Goal: Task Accomplishment & Management: Use online tool/utility

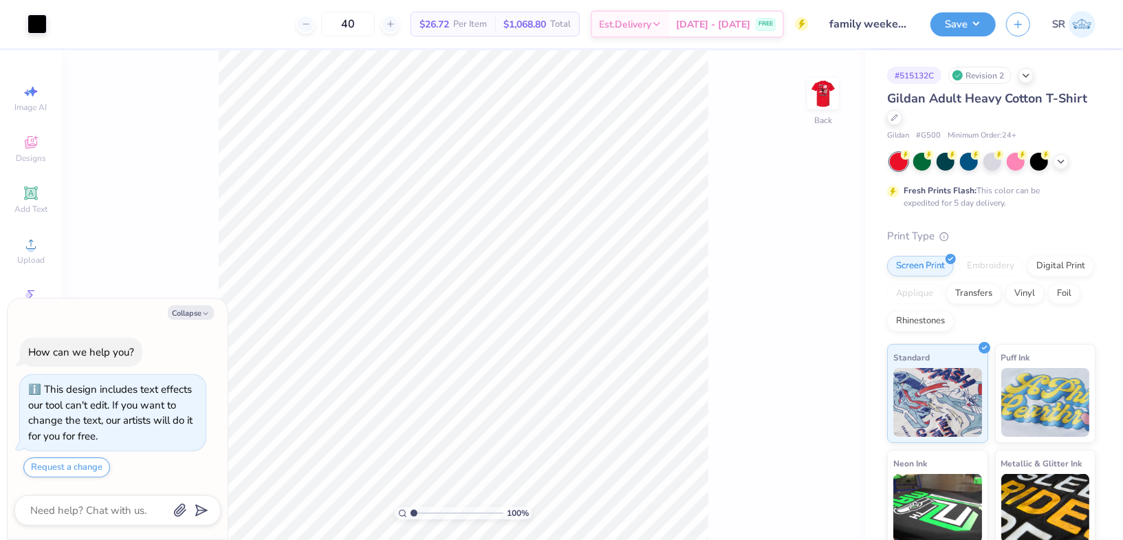
click at [1064, 153] on div at bounding box center [993, 162] width 206 height 18
click at [1061, 162] on icon at bounding box center [1061, 160] width 11 height 11
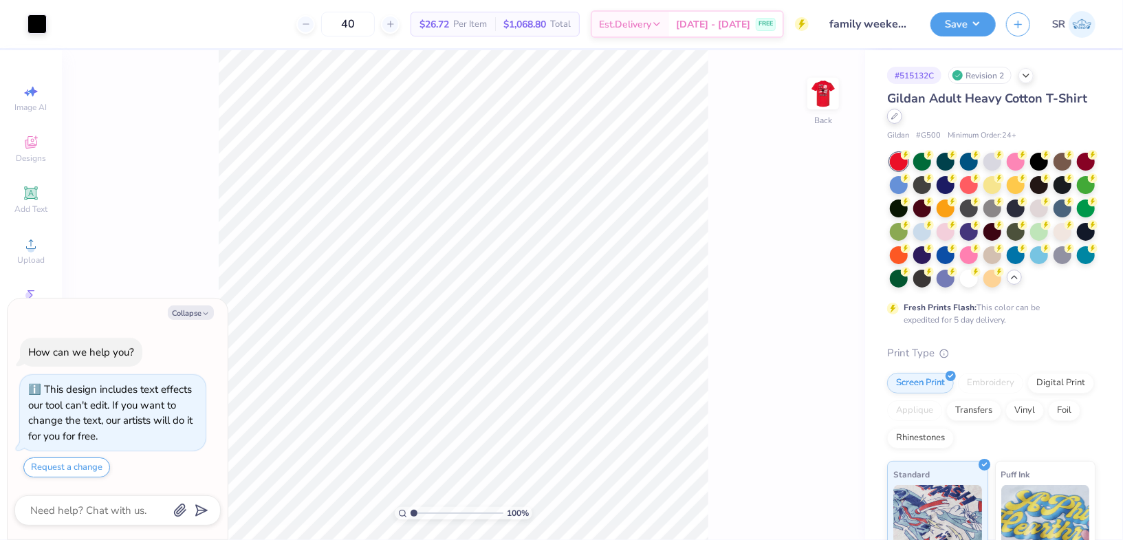
click at [893, 117] on icon at bounding box center [894, 116] width 7 height 7
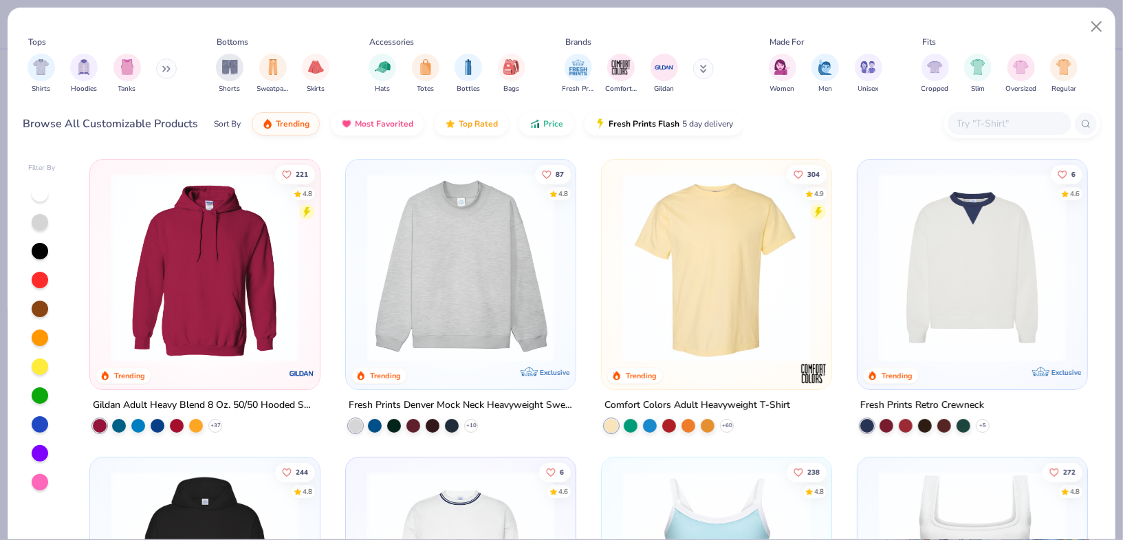
click at [689, 240] on img at bounding box center [716, 267] width 202 height 188
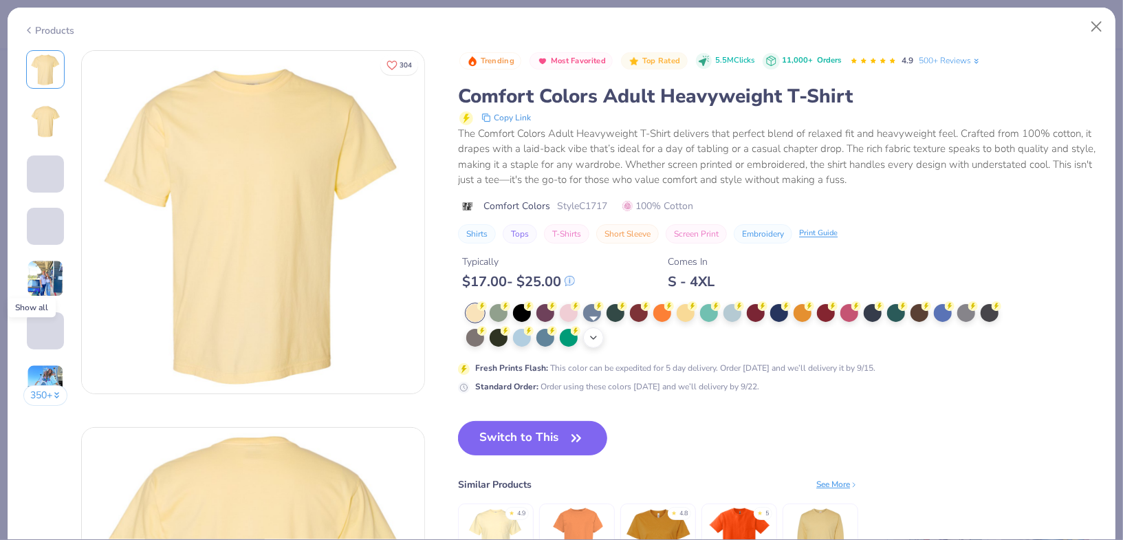
click at [596, 334] on icon at bounding box center [593, 337] width 11 height 11
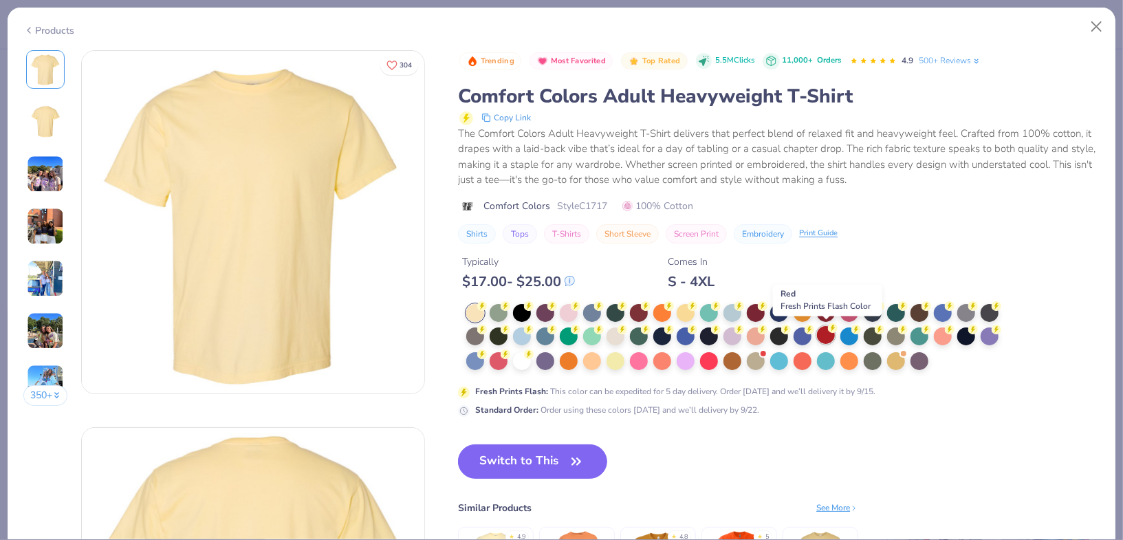
click at [829, 338] on div at bounding box center [826, 335] width 18 height 18
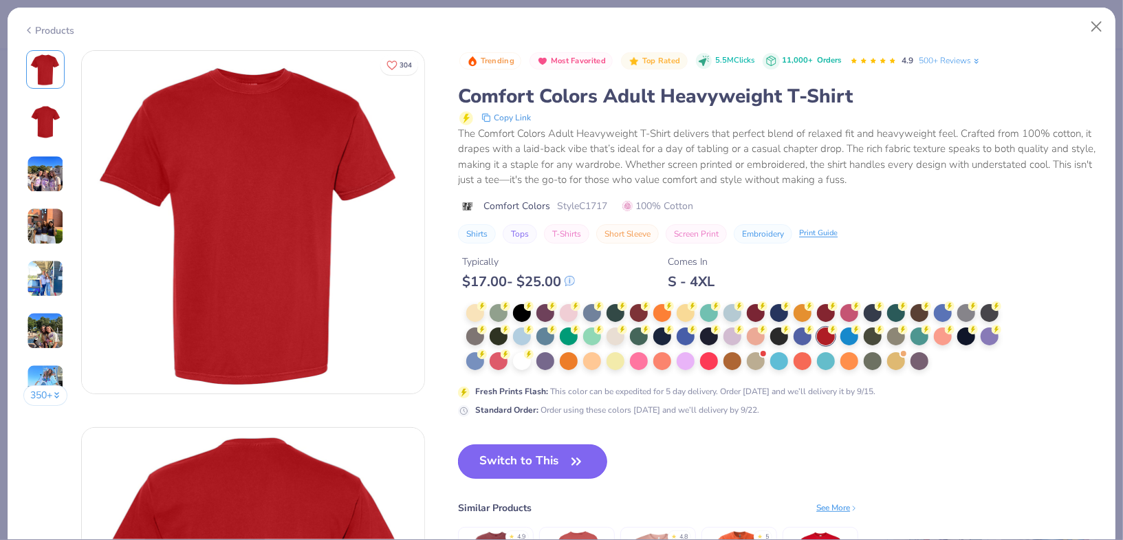
click at [559, 455] on button "Switch to This" at bounding box center [532, 461] width 149 height 34
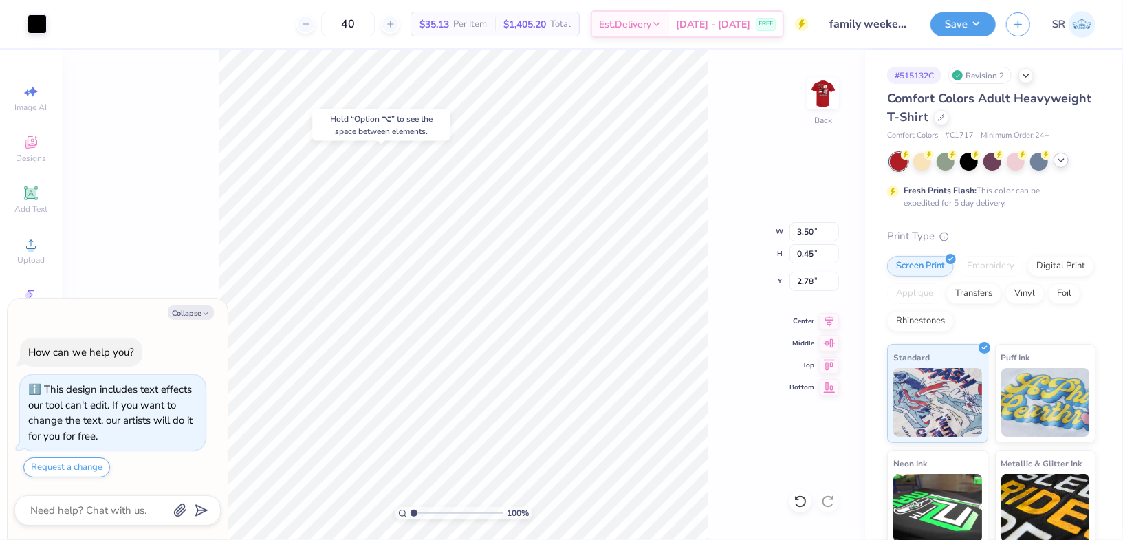
type textarea "x"
type input "0.63"
type textarea "x"
click at [807, 283] on input "2.62" at bounding box center [814, 281] width 50 height 19
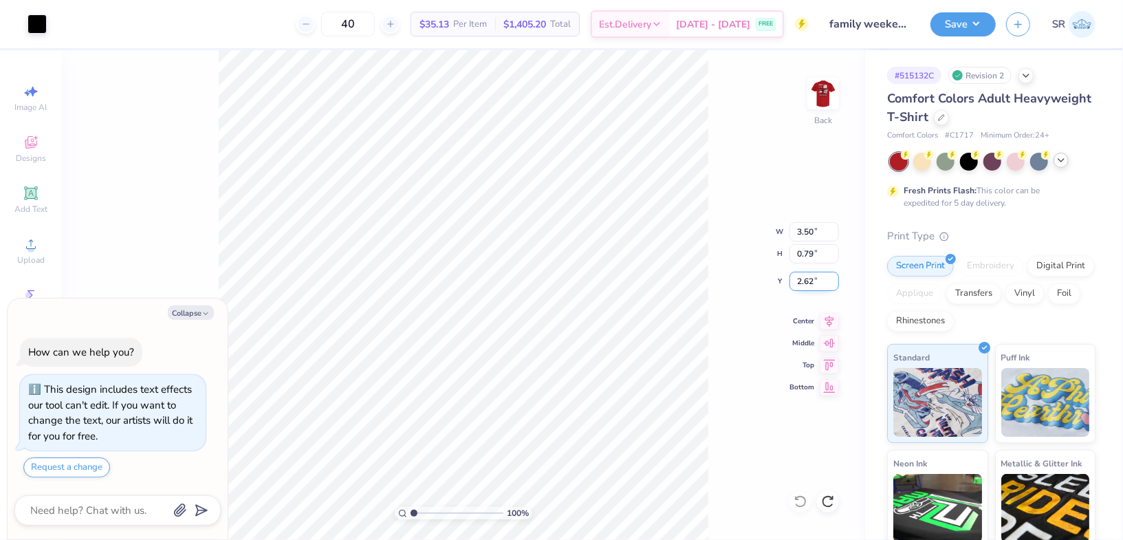
click at [807, 283] on input "2.62" at bounding box center [814, 281] width 50 height 19
type input "3"
type textarea "x"
type input "3.00"
click at [778, 120] on div "100 % Back W 3.50 3.50 " H 0.79 0.79 " Y 3.00 3.00 " Center Middle Top Bottom" at bounding box center [463, 295] width 803 height 490
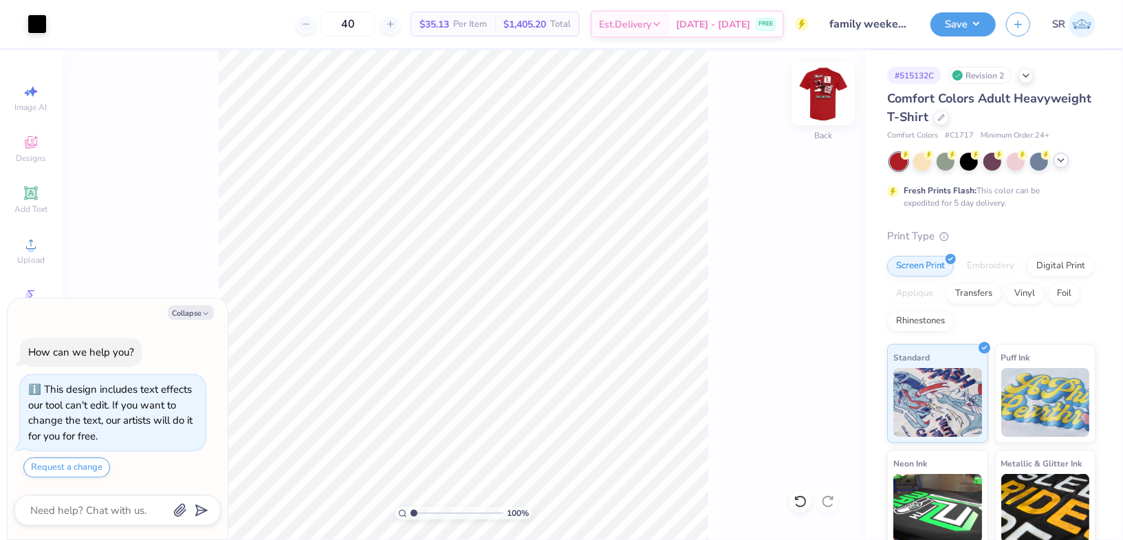
click at [845, 102] on img at bounding box center [823, 93] width 55 height 55
type textarea "x"
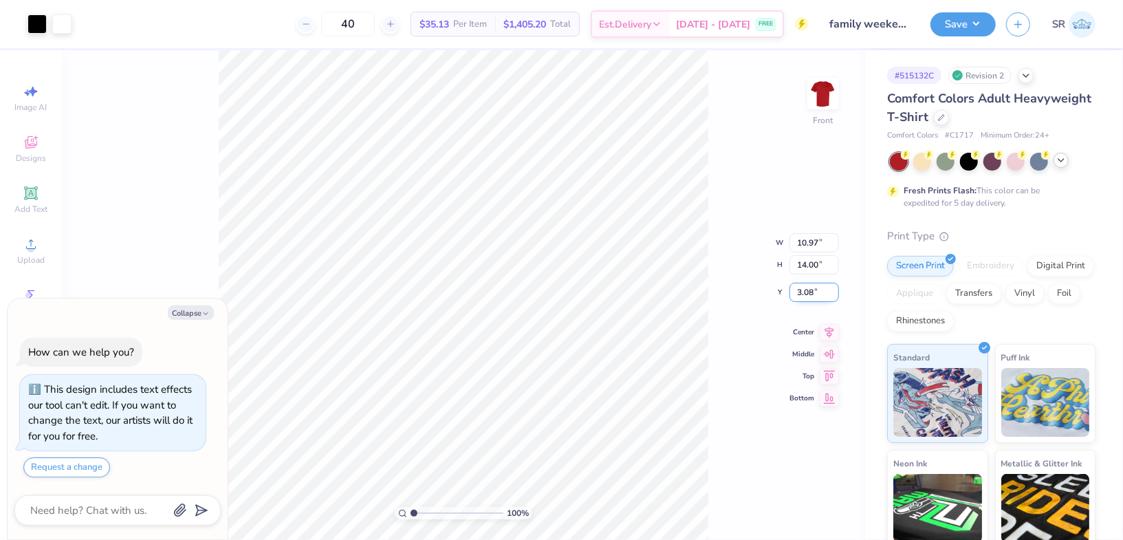
click at [814, 291] on input "3.08" at bounding box center [814, 292] width 50 height 19
type input "3"
type textarea "x"
type input "3.00"
click at [749, 271] on div "100 % Front W 10.97 10.97 " H 14.00 14.00 " Y 3.00 3.00 " Center Middle Top Bot…" at bounding box center [463, 295] width 803 height 490
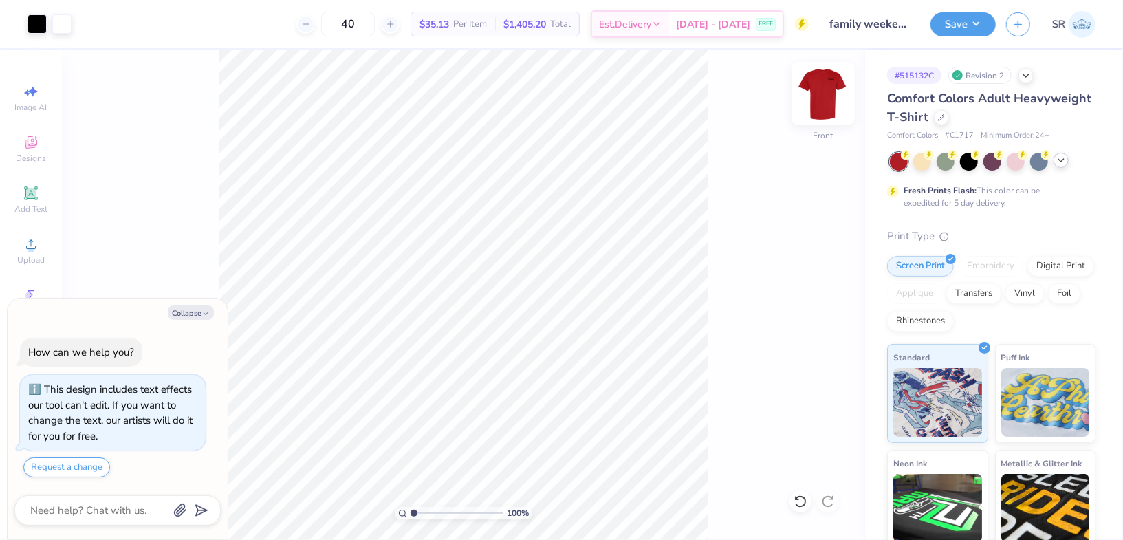
click at [829, 96] on img at bounding box center [823, 93] width 55 height 55
click at [959, 17] on button "Save" at bounding box center [962, 22] width 65 height 24
type textarea "x"
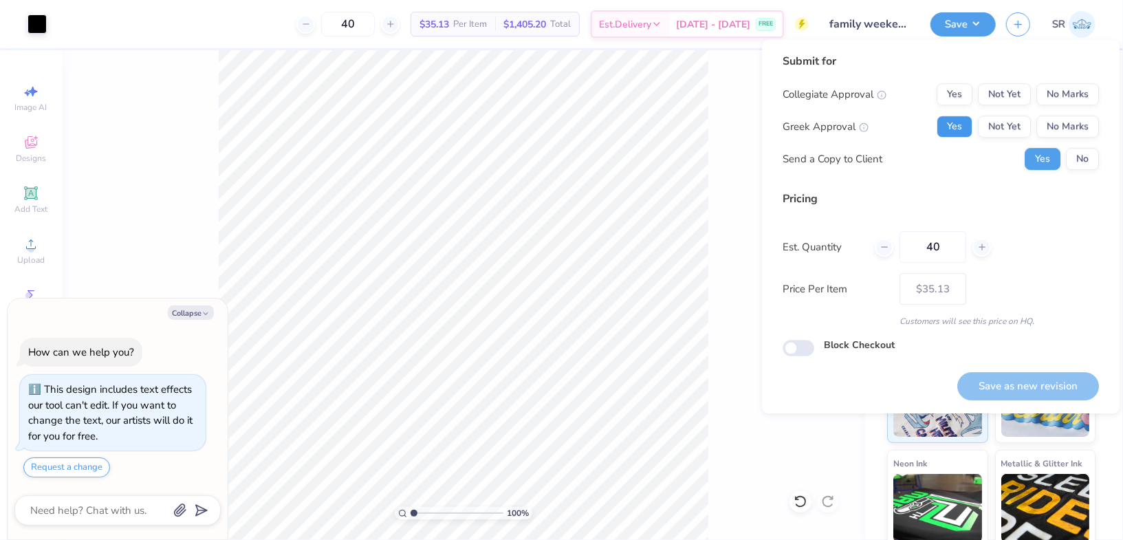
click at [950, 125] on button "Yes" at bounding box center [955, 127] width 36 height 22
click at [963, 97] on button "Yes" at bounding box center [955, 94] width 36 height 22
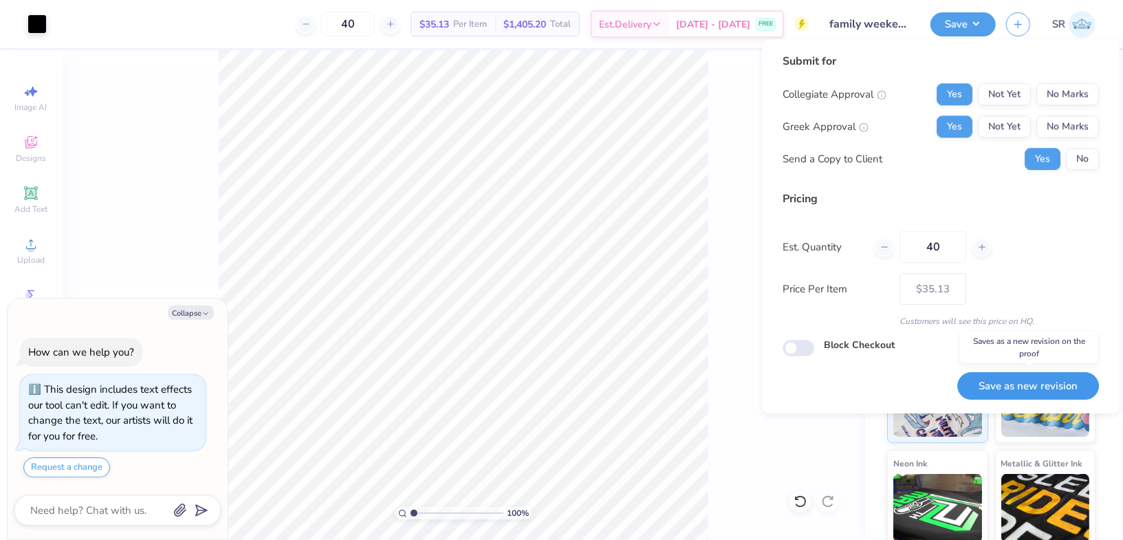
click at [1016, 378] on button "Save as new revision" at bounding box center [1028, 386] width 142 height 28
type input "$35.13"
type textarea "x"
